Goal: Check status: Check status

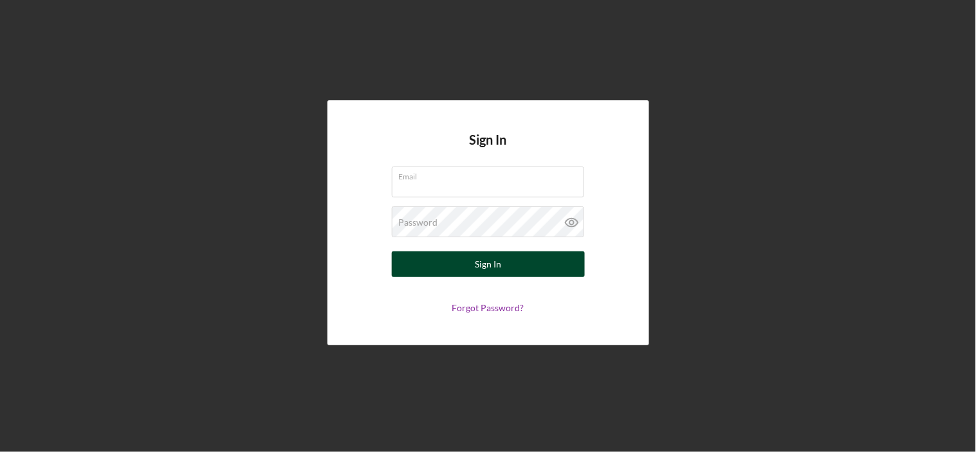
type input "[EMAIL_ADDRESS][DOMAIN_NAME]"
click at [494, 268] on div "Sign In" at bounding box center [488, 265] width 26 height 26
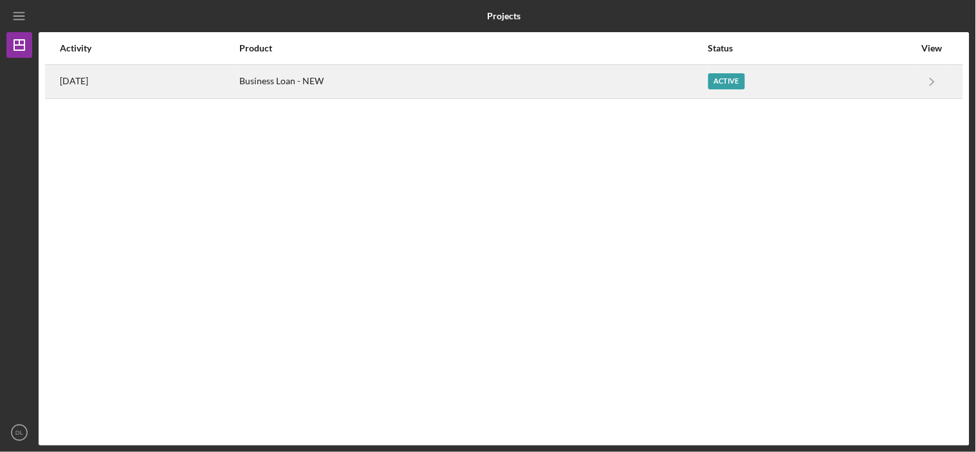
click at [88, 78] on time "[DATE]" at bounding box center [74, 81] width 28 height 10
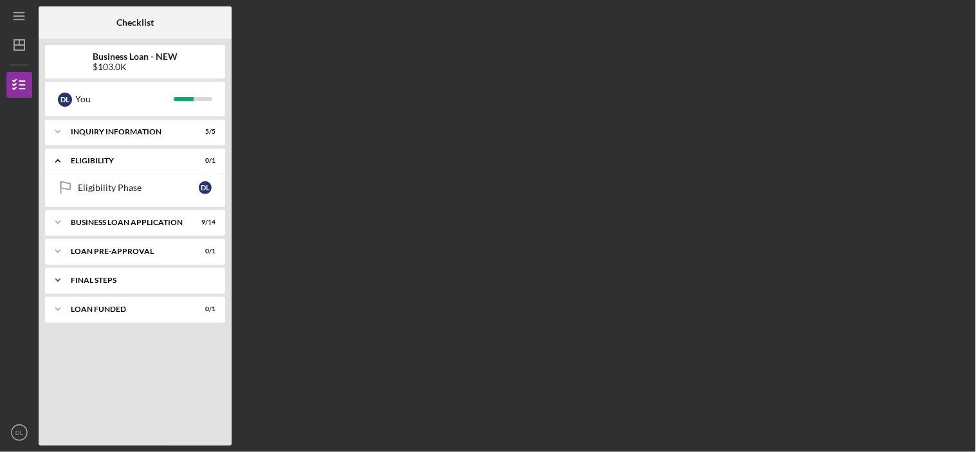
click at [127, 281] on div "FINAL STEPS" at bounding box center [140, 281] width 138 height 8
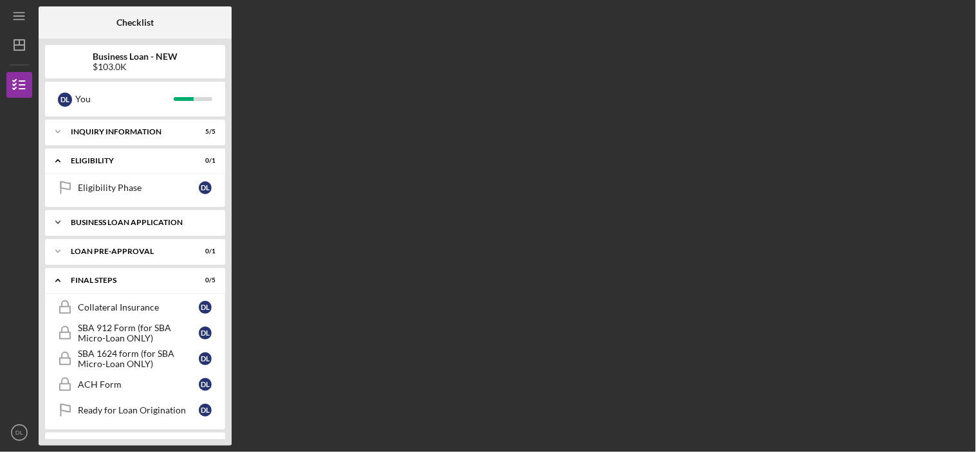
click at [117, 225] on div "BUSINESS LOAN APPLICATION" at bounding box center [140, 223] width 138 height 8
